Goal: Information Seeking & Learning: Learn about a topic

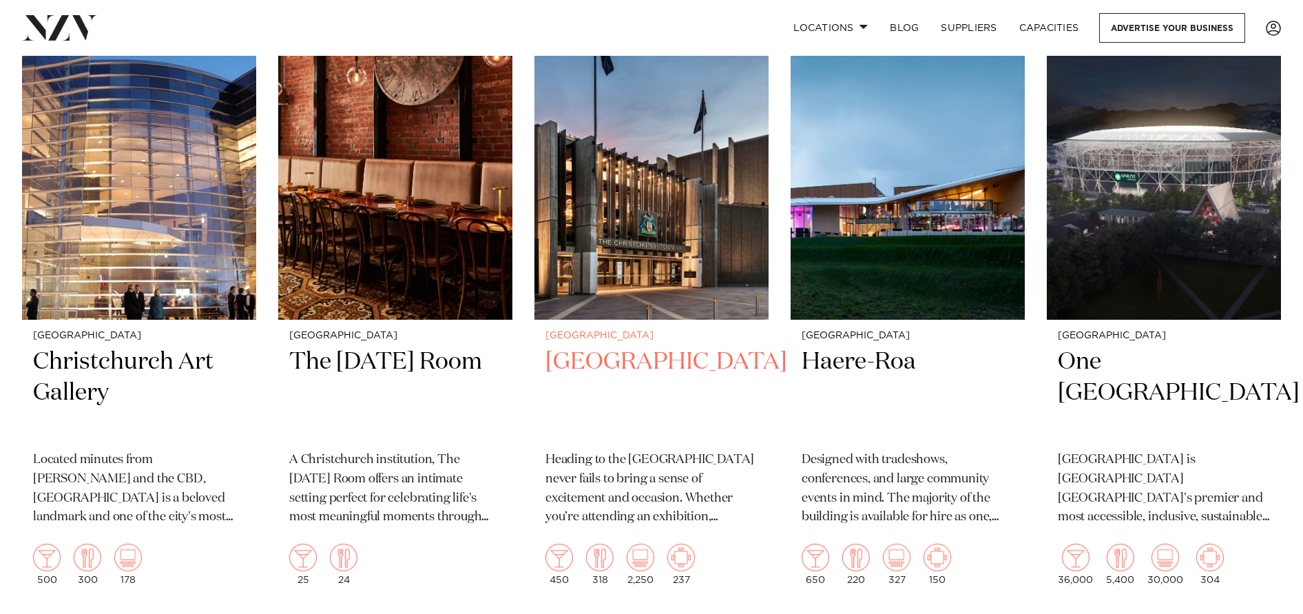
scroll to position [1929, 0]
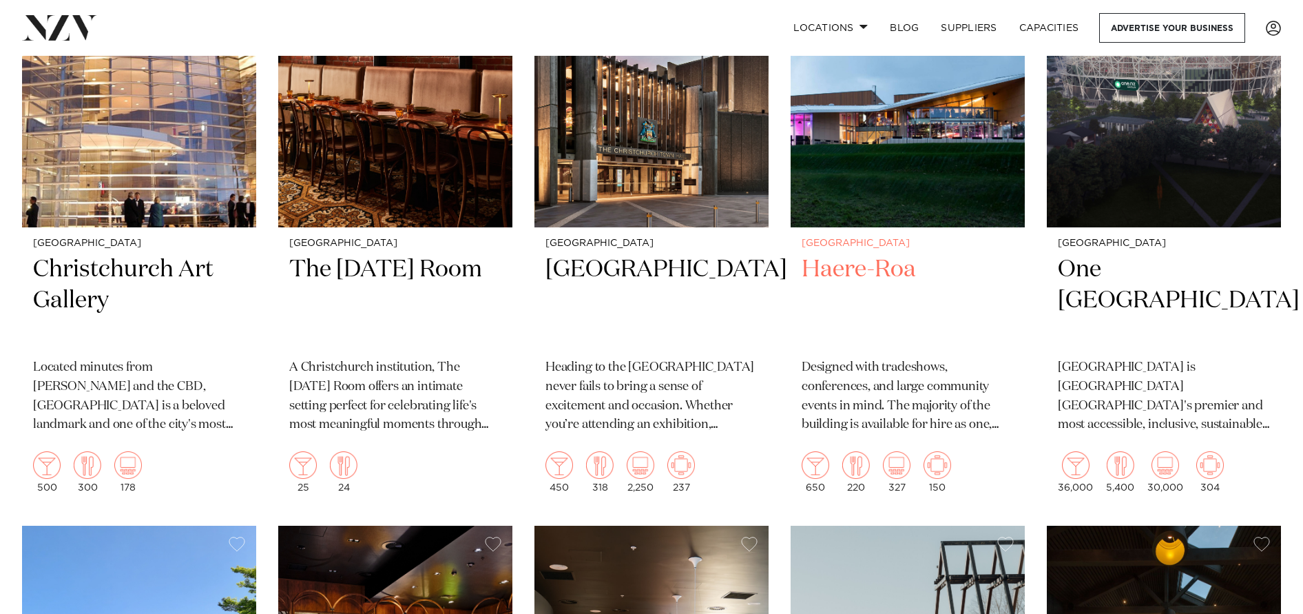
click at [866, 273] on h2 "Haere-Roa" at bounding box center [908, 300] width 212 height 93
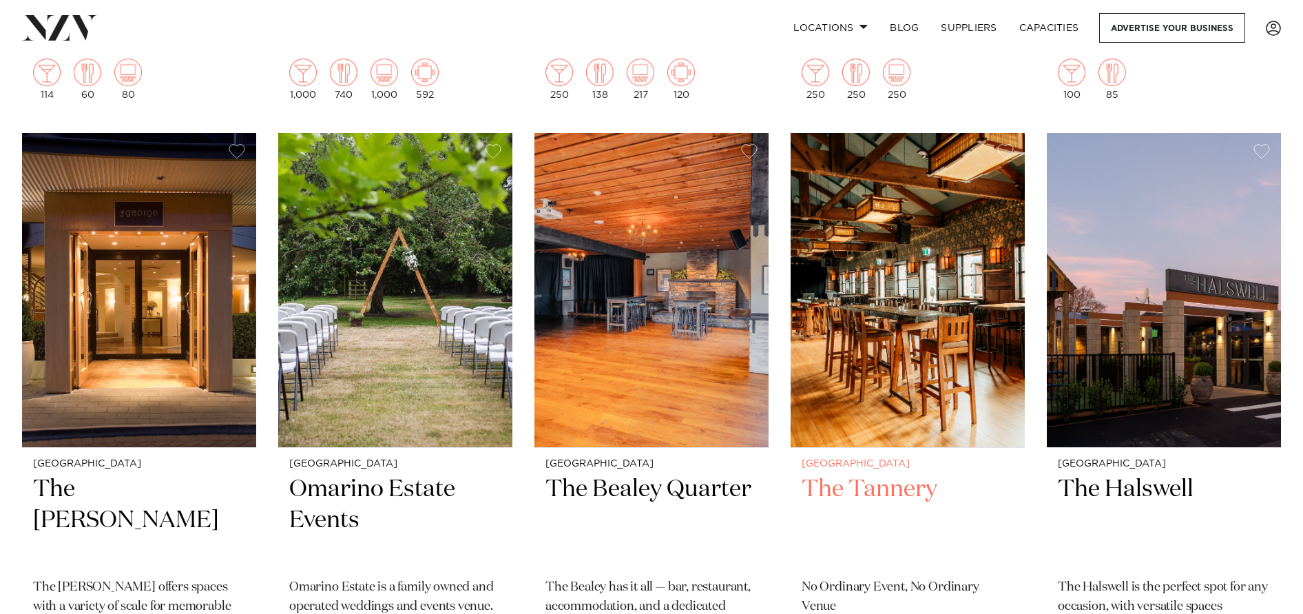
scroll to position [3646, 0]
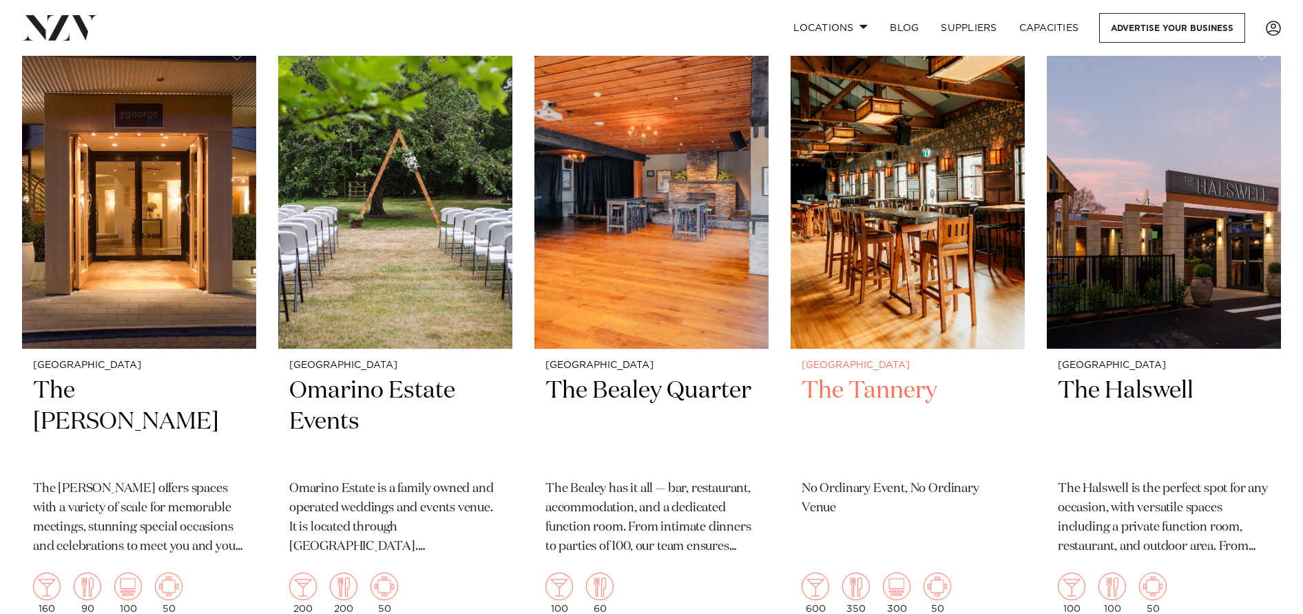
click at [878, 395] on h2 "The Tannery" at bounding box center [908, 421] width 212 height 93
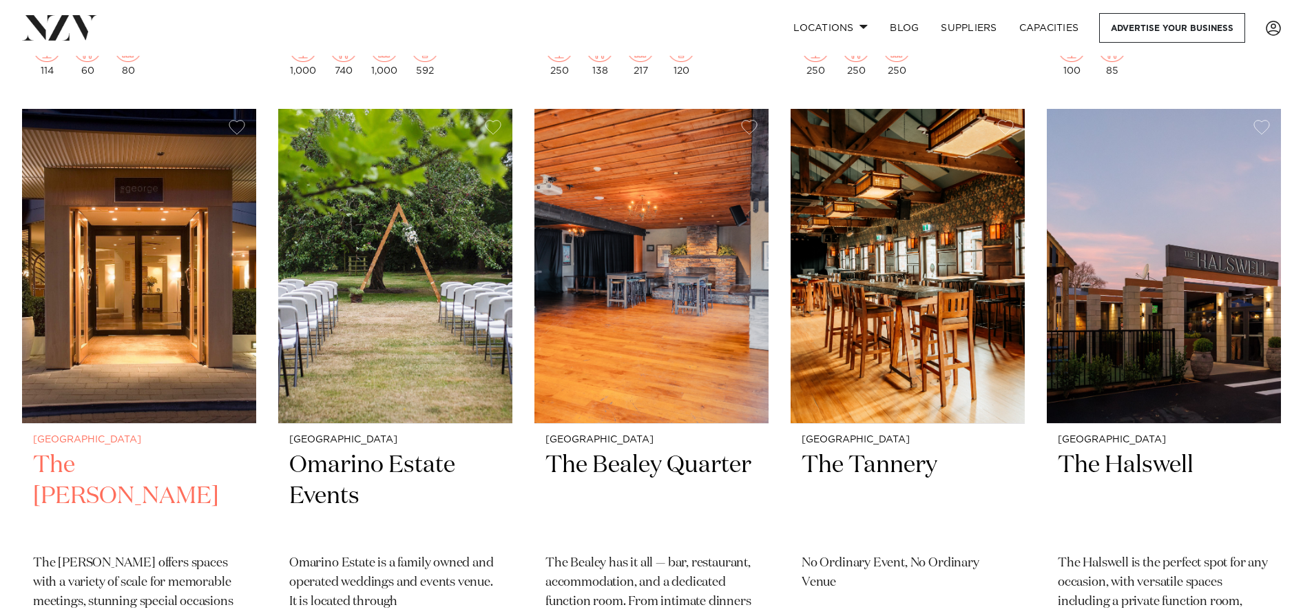
scroll to position [3563, 0]
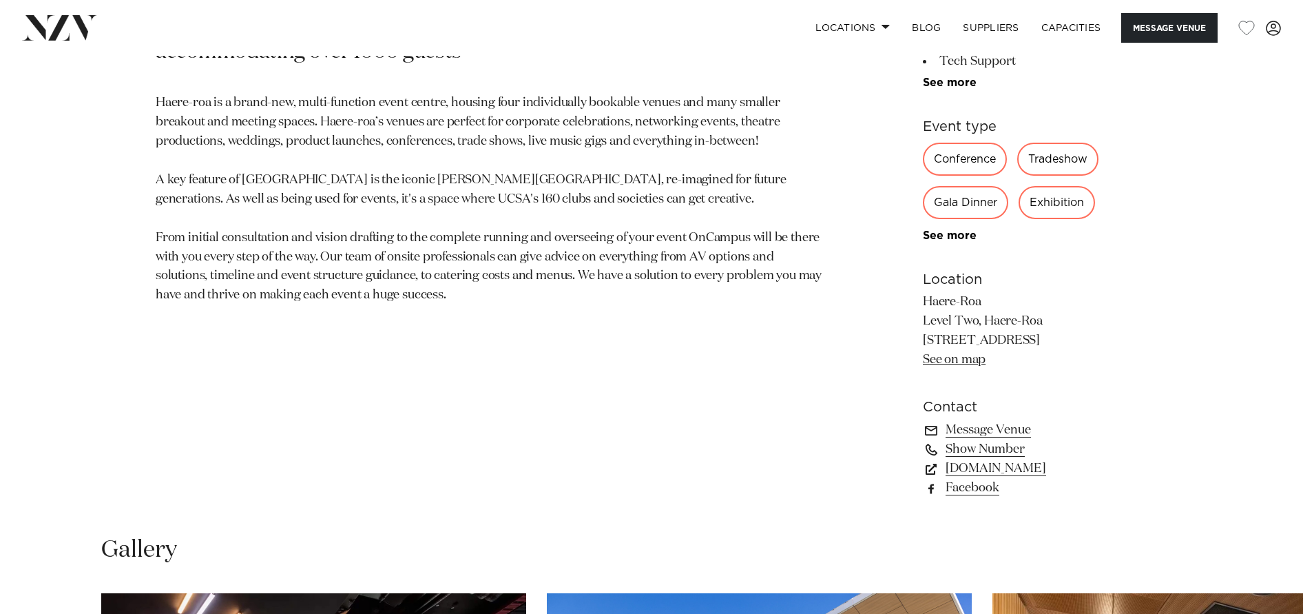
scroll to position [896, 0]
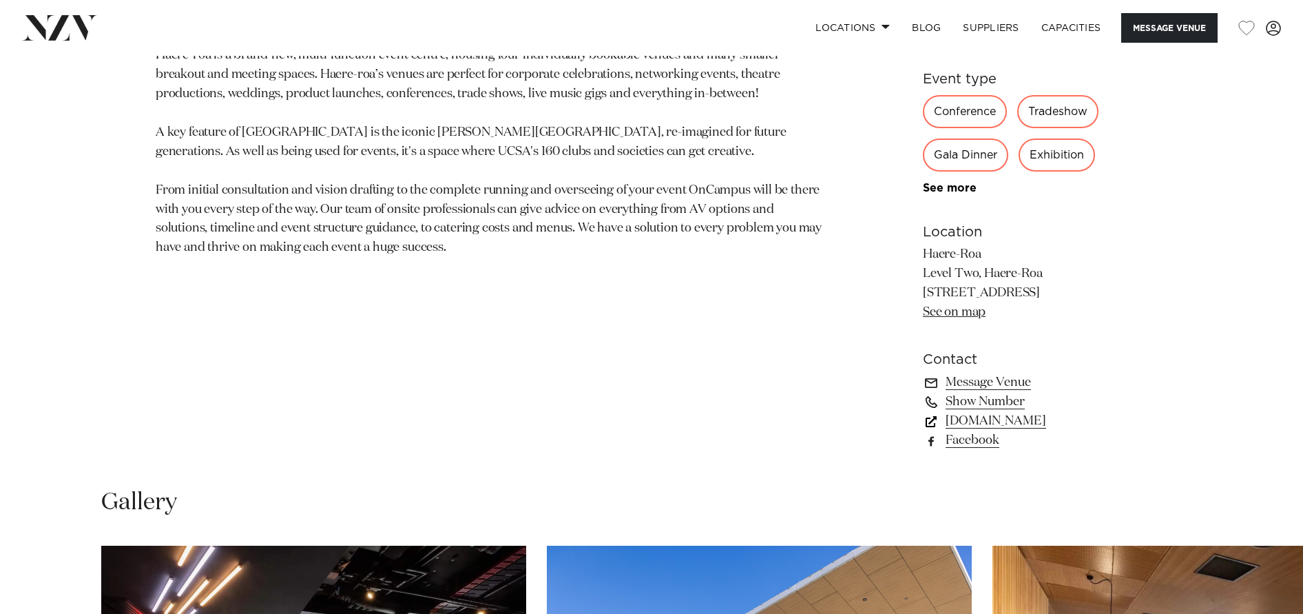
click at [1005, 424] on link "[DOMAIN_NAME]" at bounding box center [1035, 420] width 225 height 19
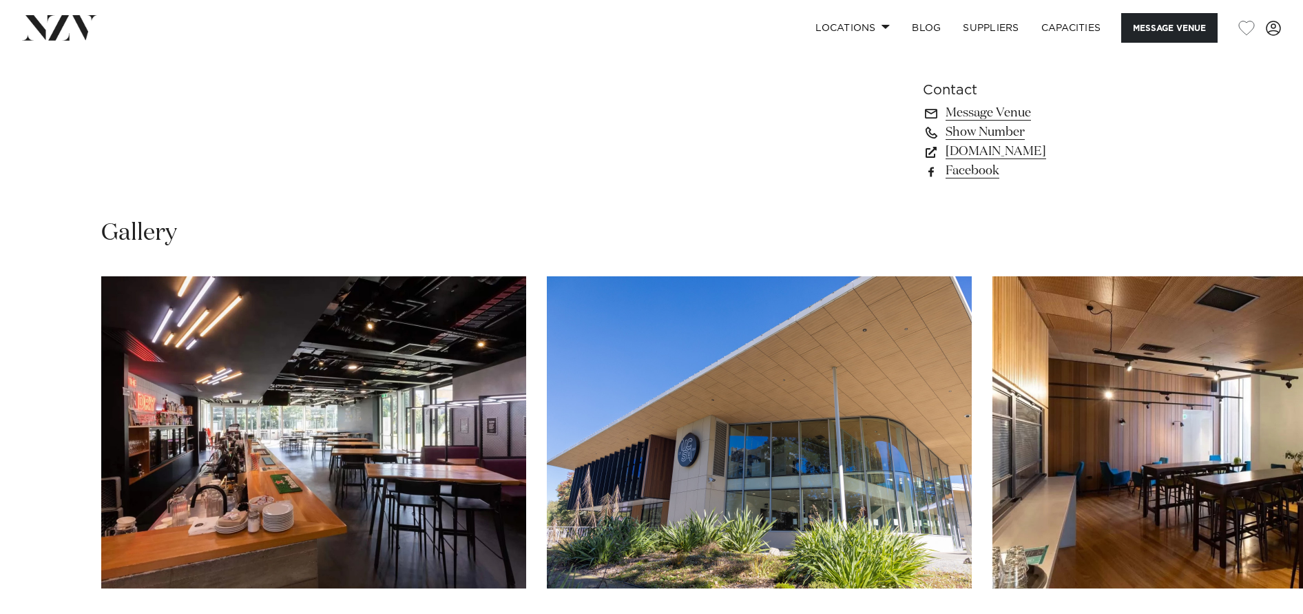
scroll to position [1240, 0]
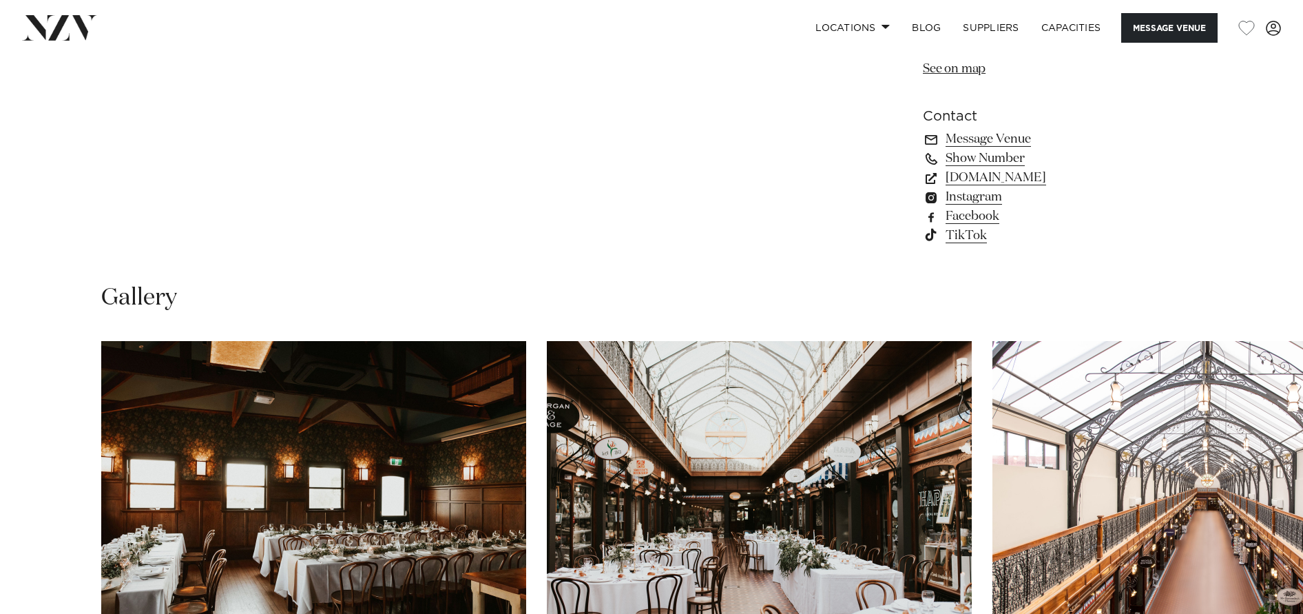
scroll to position [1309, 0]
